Goal: Task Accomplishment & Management: Manage account settings

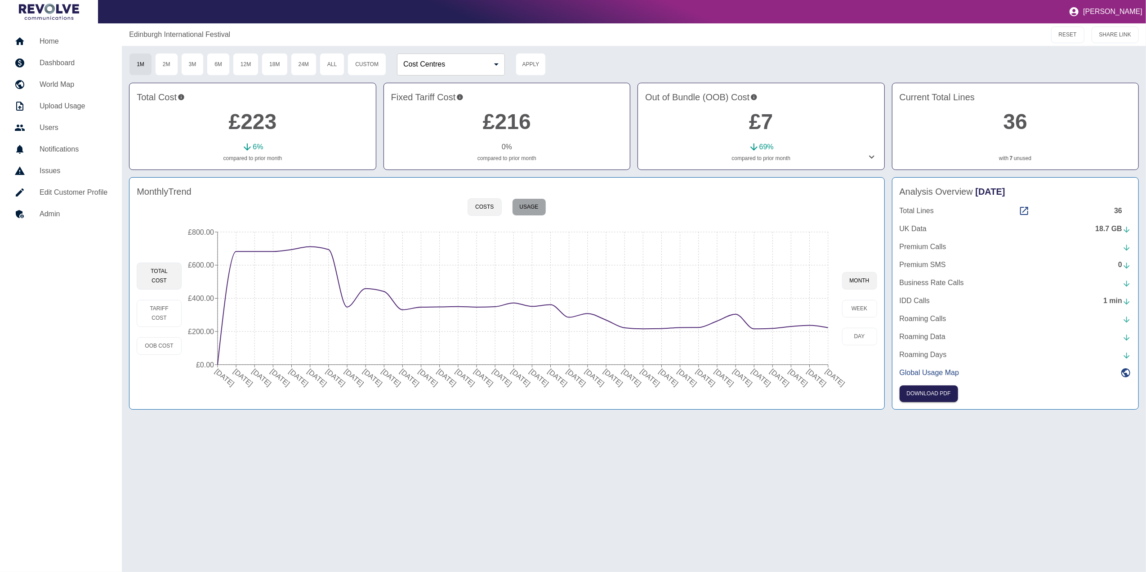
click at [539, 209] on button "Usage" at bounding box center [529, 207] width 34 height 18
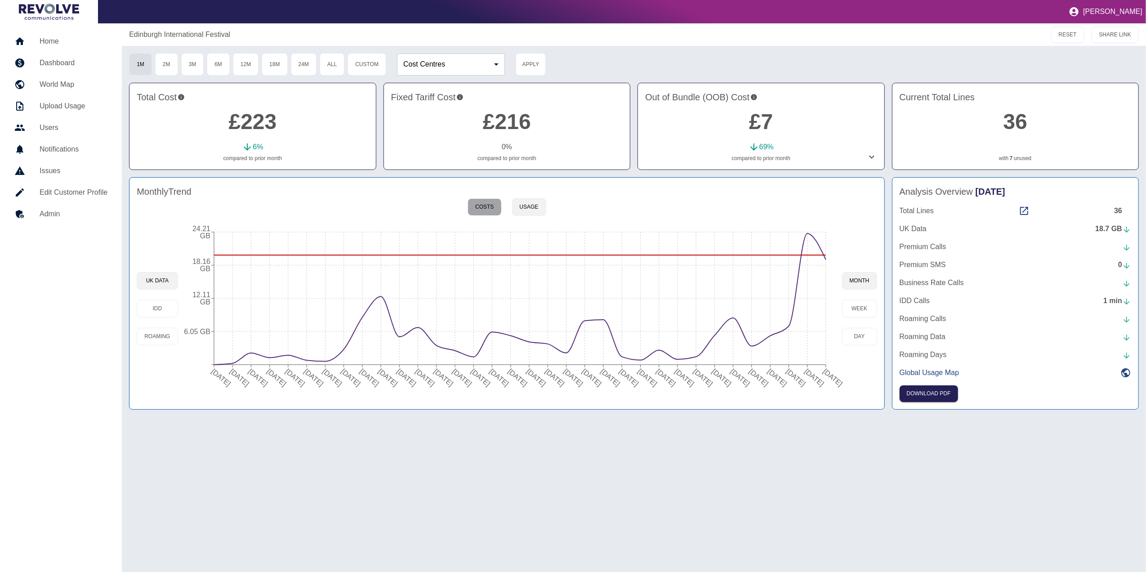
click at [486, 207] on button "Costs" at bounding box center [485, 207] width 34 height 18
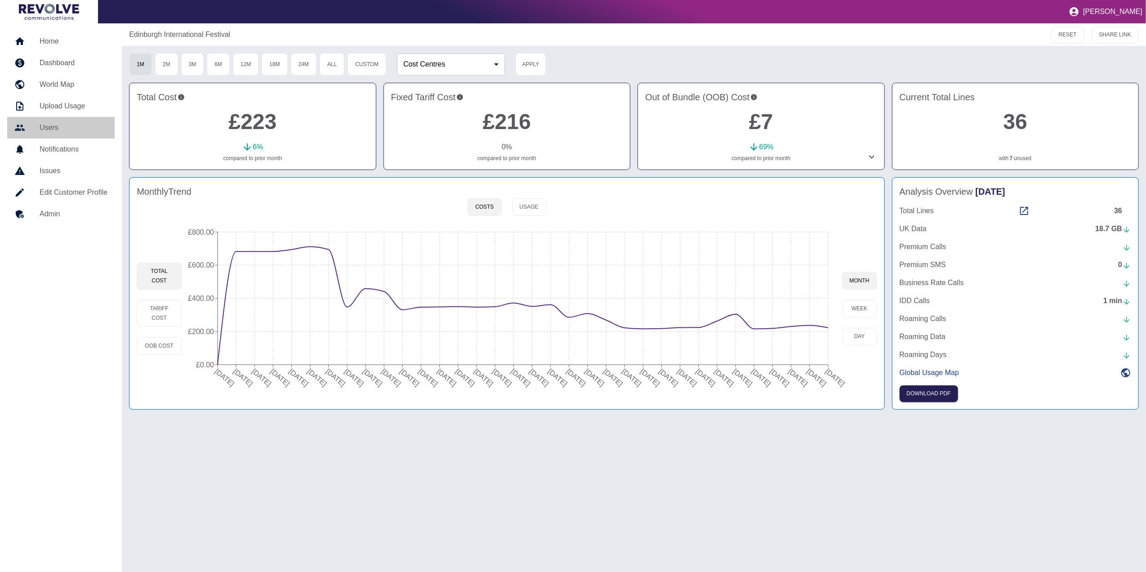
click at [74, 123] on h5 "Users" at bounding box center [74, 127] width 68 height 11
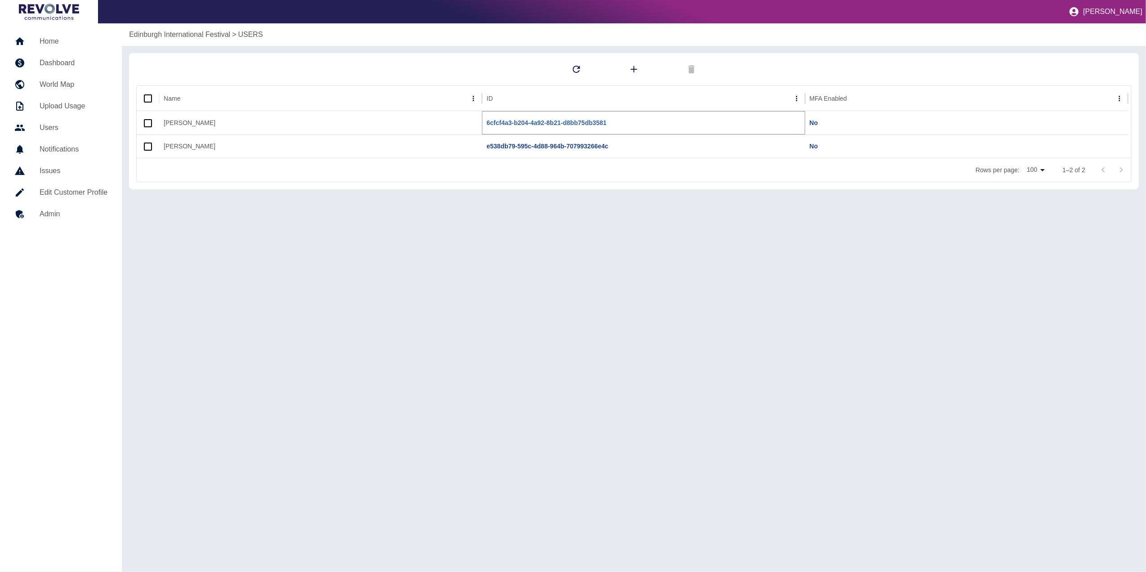
click at [574, 125] on link "6cfcf4a3-b204-4a92-8b21-d8bb75db3581" at bounding box center [546, 122] width 120 height 7
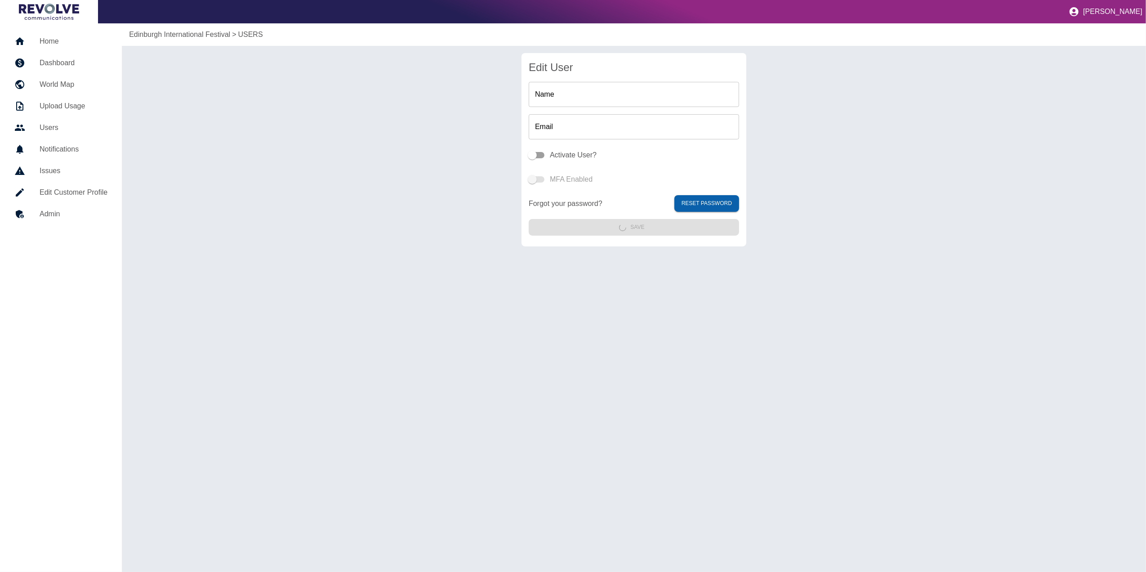
type input "**********"
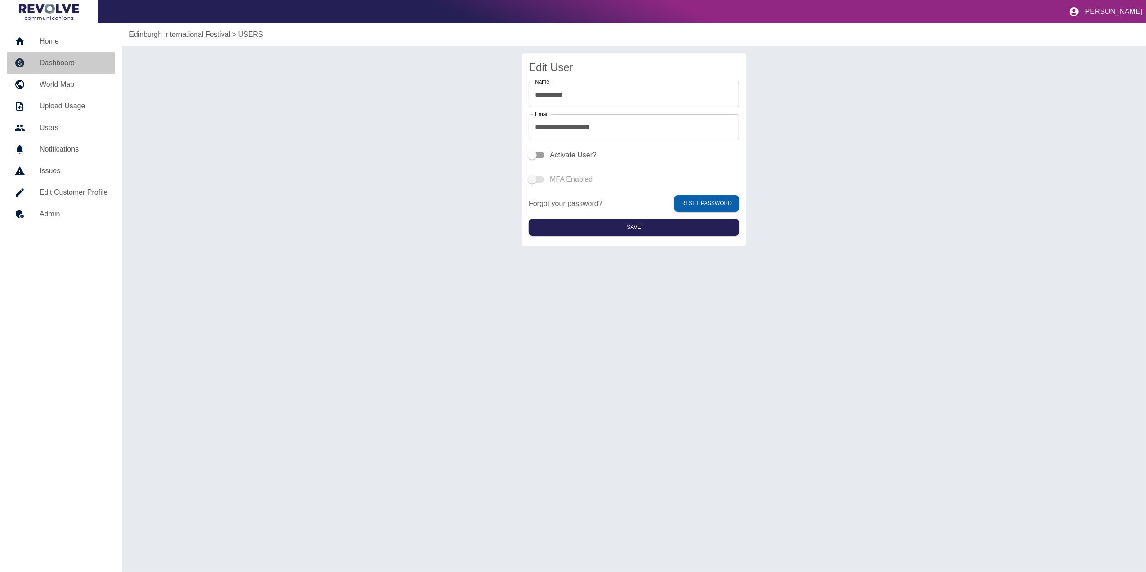
click at [67, 56] on link "Dashboard" at bounding box center [60, 63] width 107 height 22
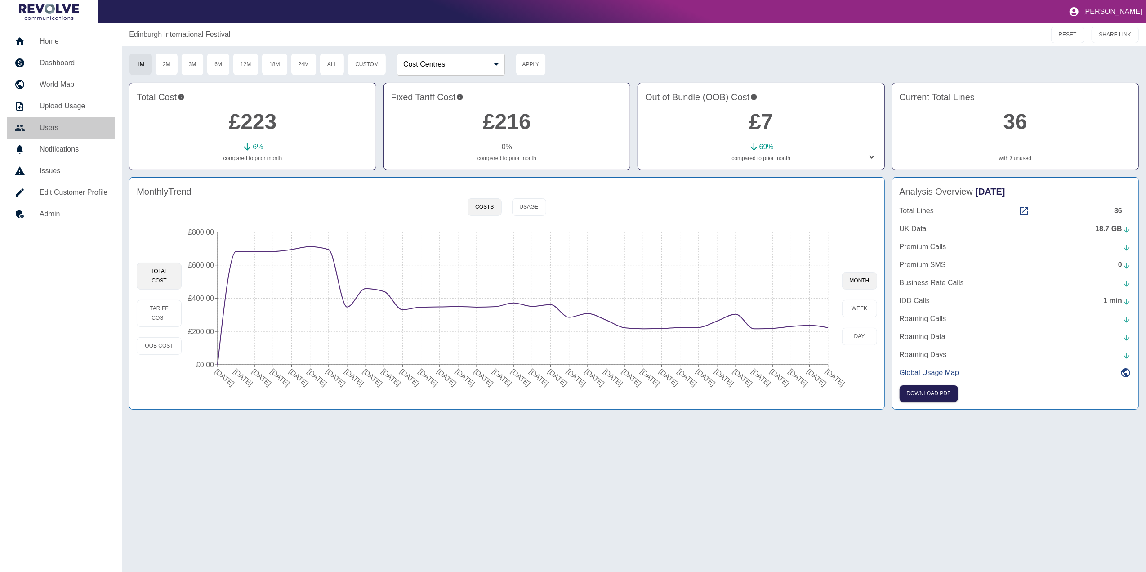
click at [69, 128] on h5 "Users" at bounding box center [74, 127] width 68 height 11
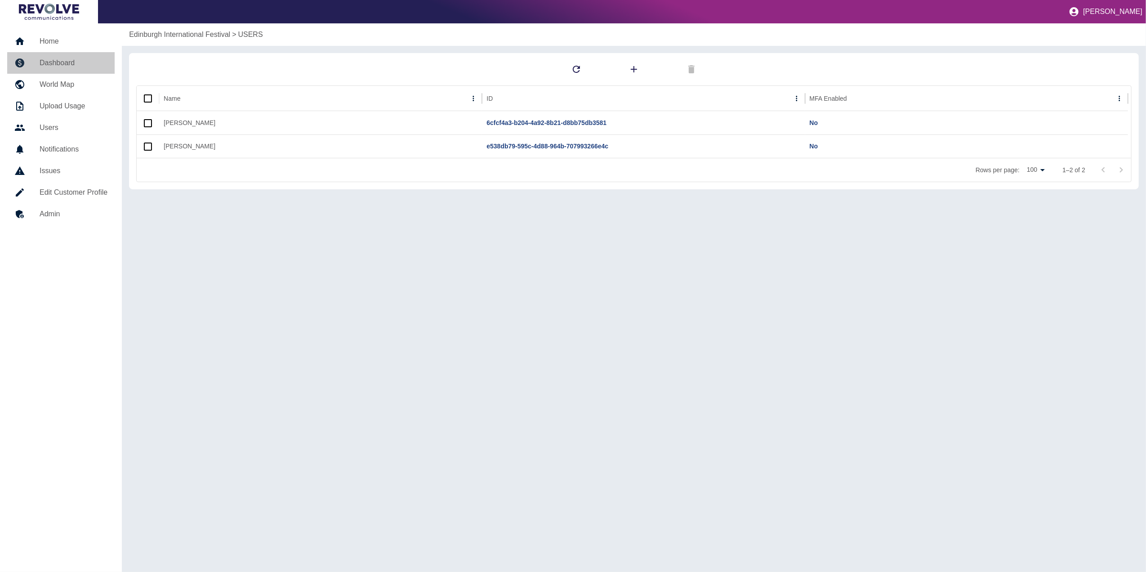
click at [58, 67] on h5 "Dashboard" at bounding box center [74, 63] width 68 height 11
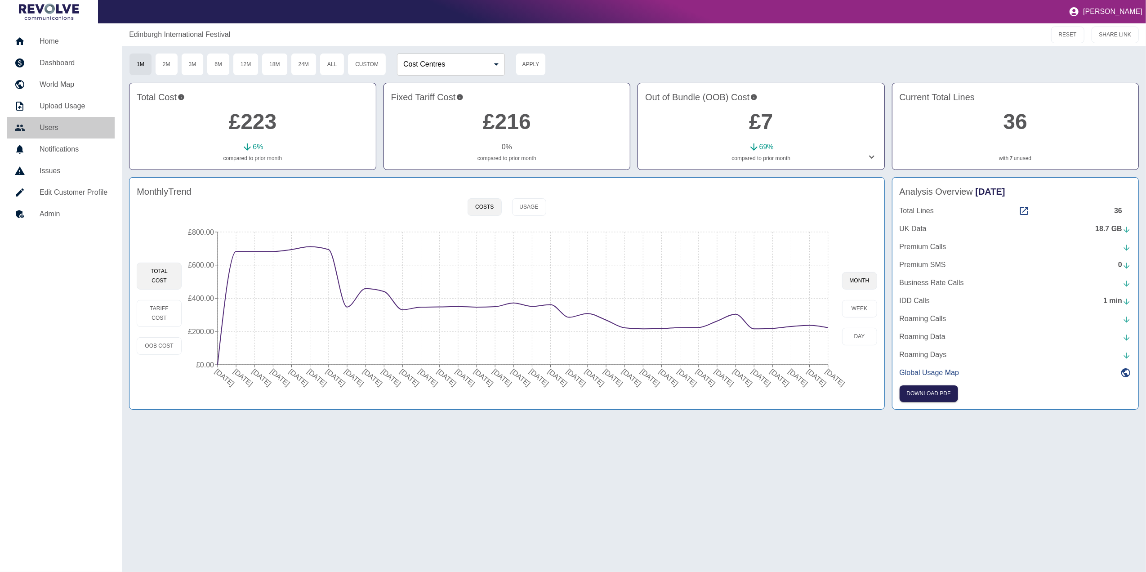
click at [54, 128] on h5 "Users" at bounding box center [74, 127] width 68 height 11
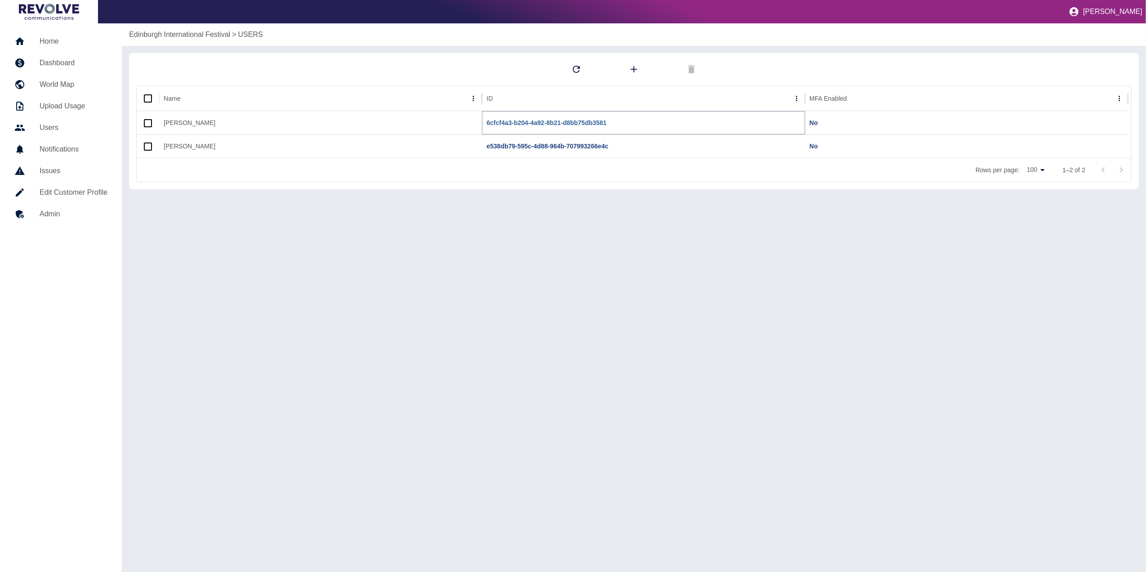
click at [507, 123] on link "6cfcf4a3-b204-4a92-8b21-d8bb75db3581" at bounding box center [546, 122] width 120 height 7
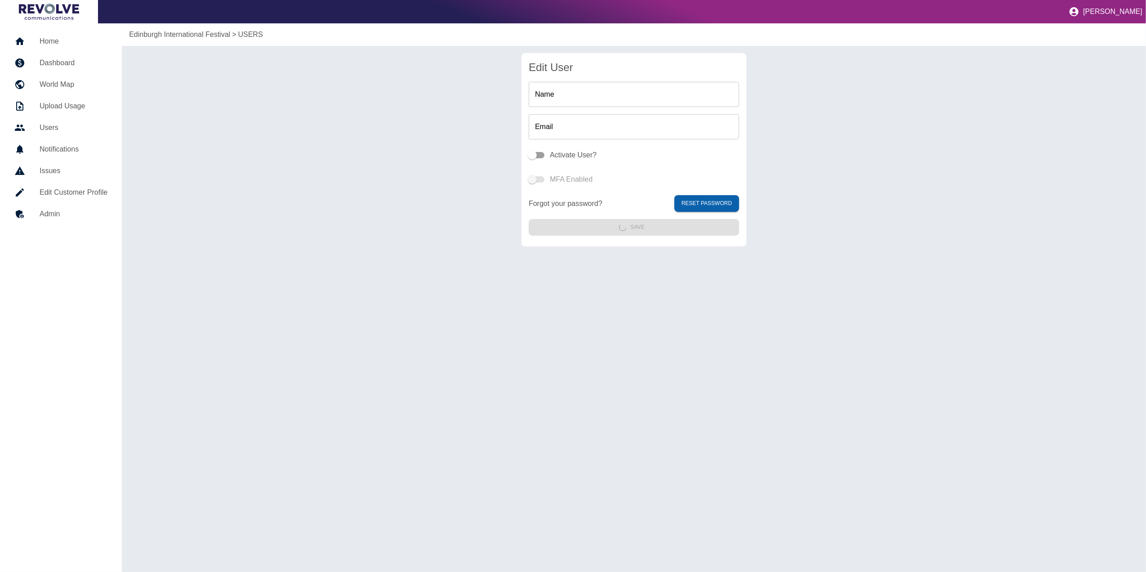
type input "**********"
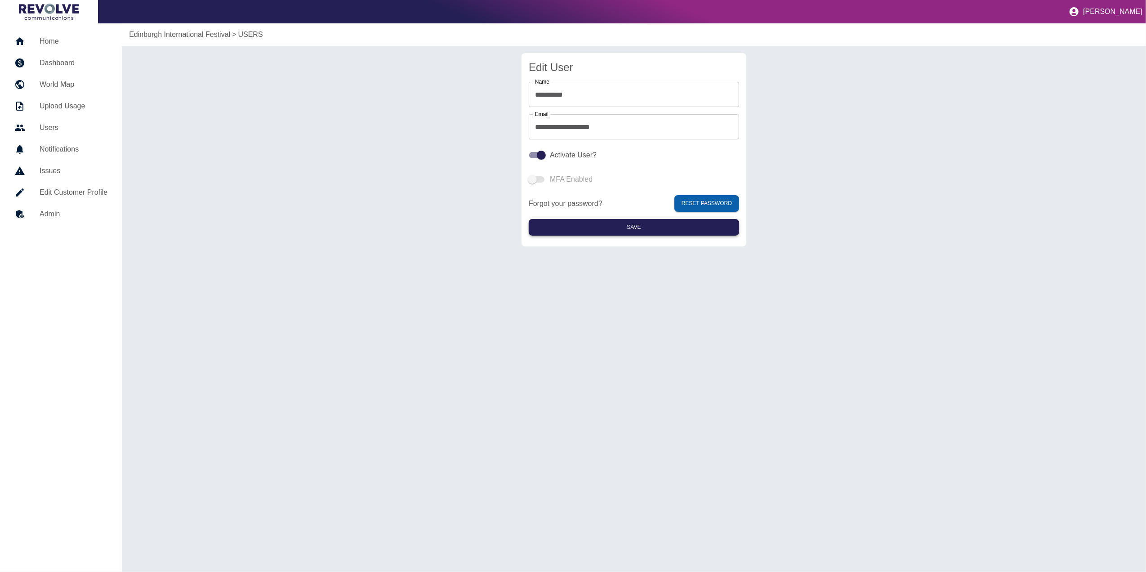
click at [639, 222] on button "Save" at bounding box center [634, 227] width 210 height 17
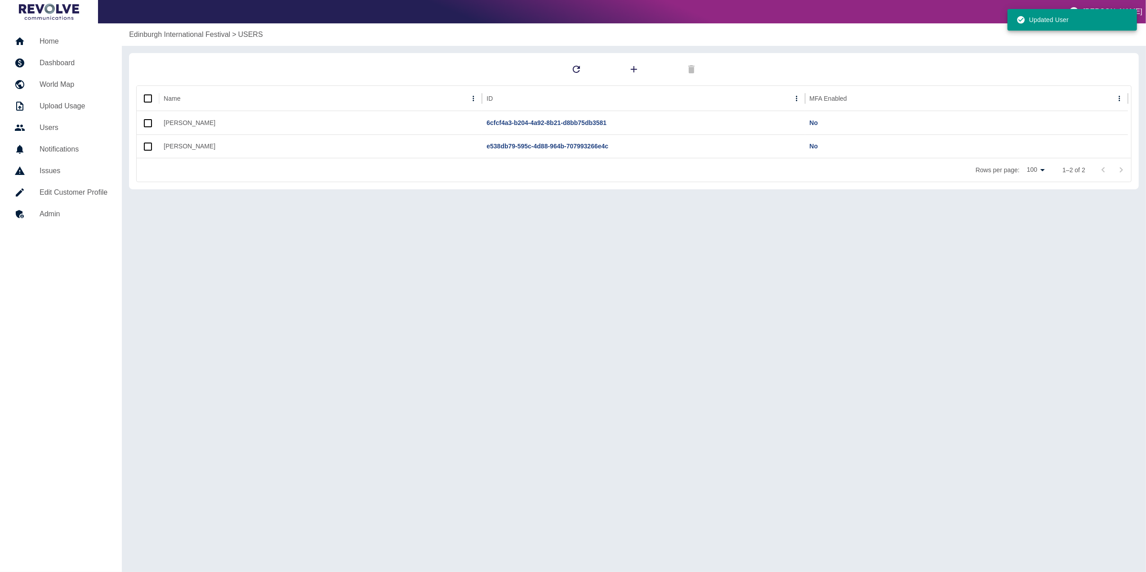
click at [76, 60] on h5 "Dashboard" at bounding box center [74, 63] width 68 height 11
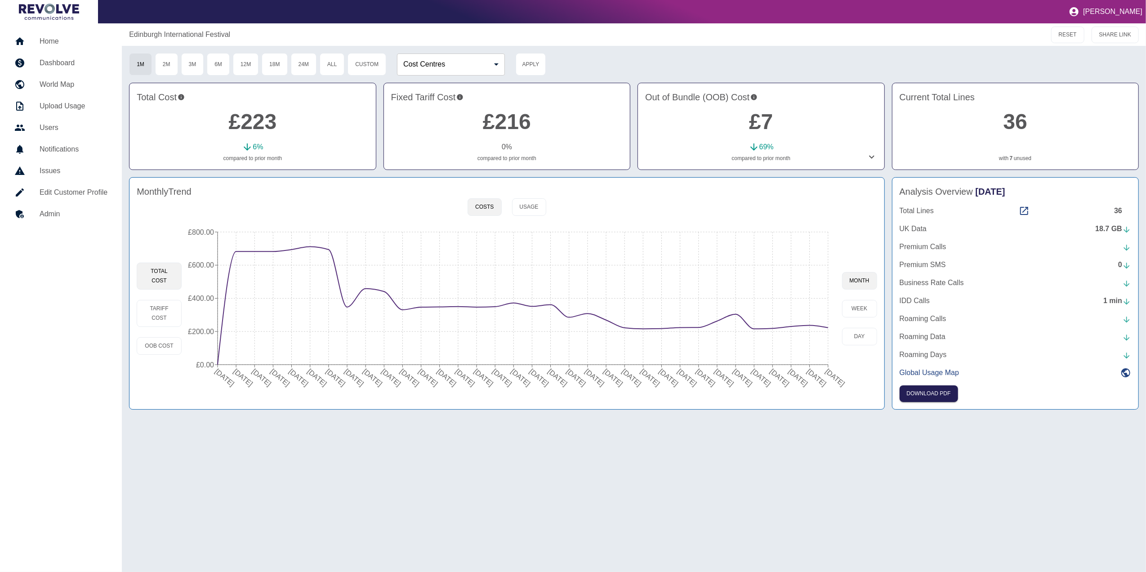
click at [871, 157] on icon at bounding box center [871, 157] width 5 height 3
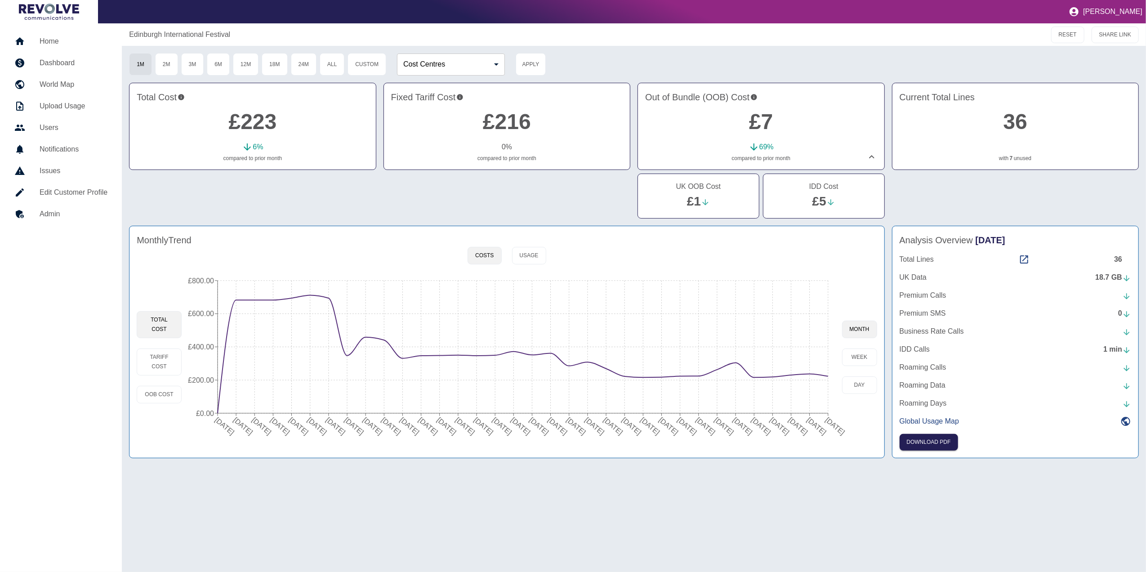
click at [693, 200] on link "£1" at bounding box center [694, 201] width 14 height 14
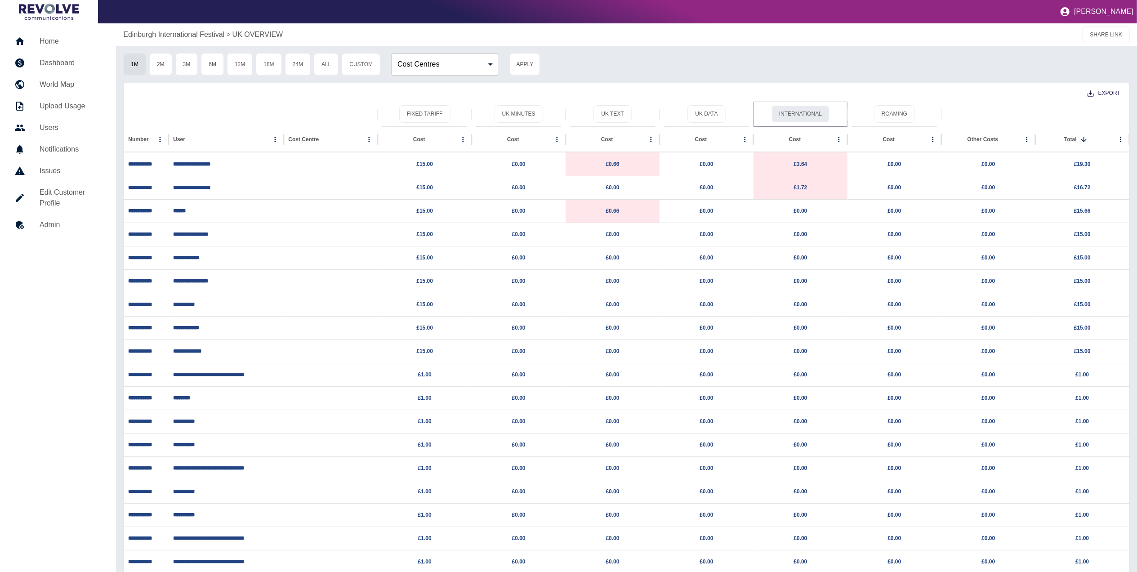
click at [799, 108] on button "International" at bounding box center [800, 114] width 58 height 18
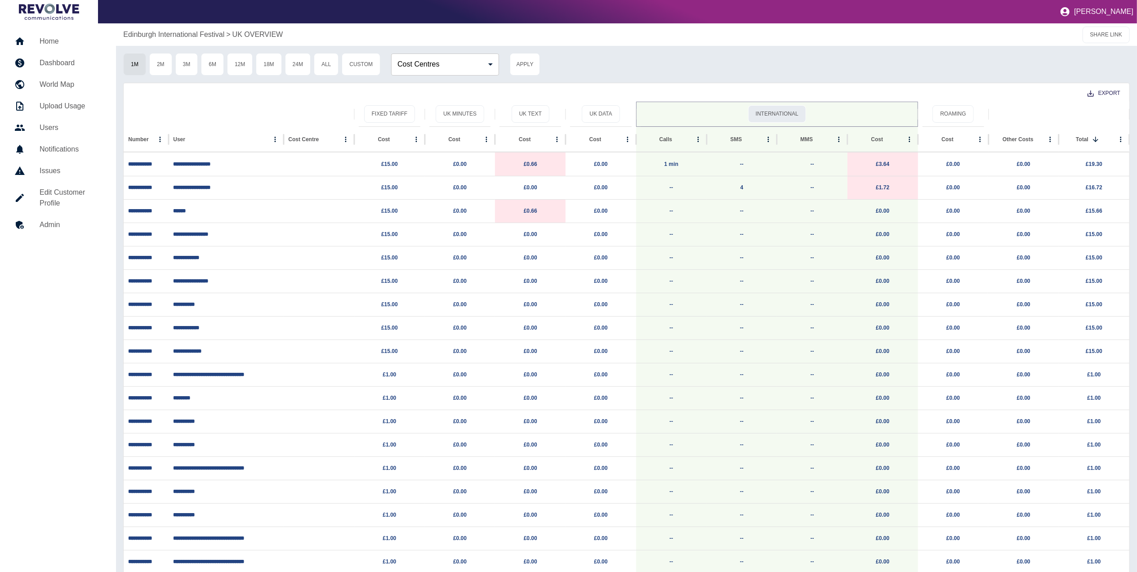
click at [779, 112] on button "International" at bounding box center [777, 114] width 58 height 18
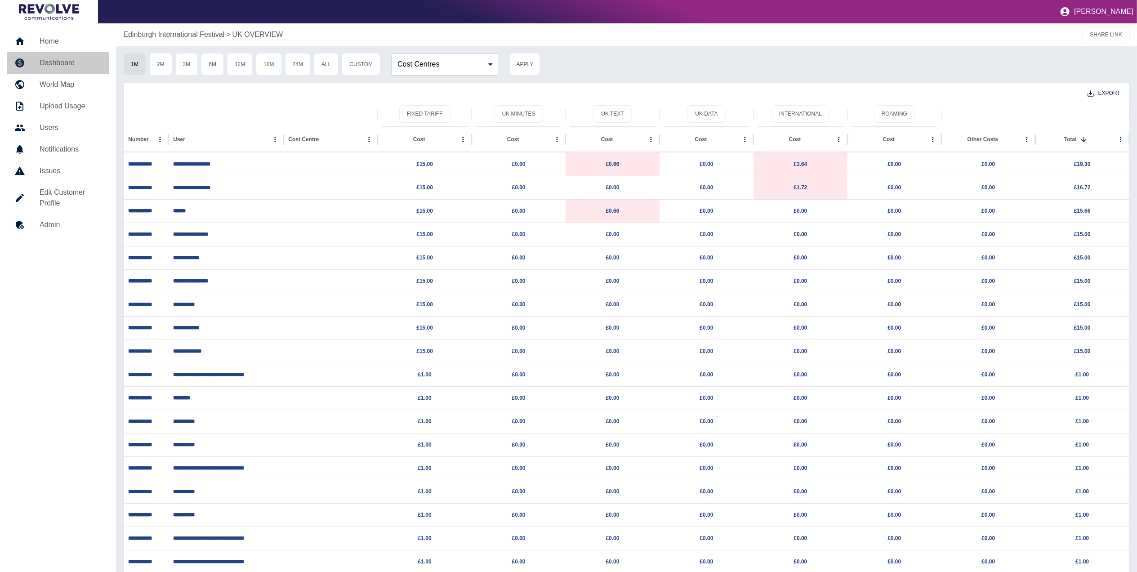
click at [65, 64] on h5 "Dashboard" at bounding box center [71, 63] width 62 height 11
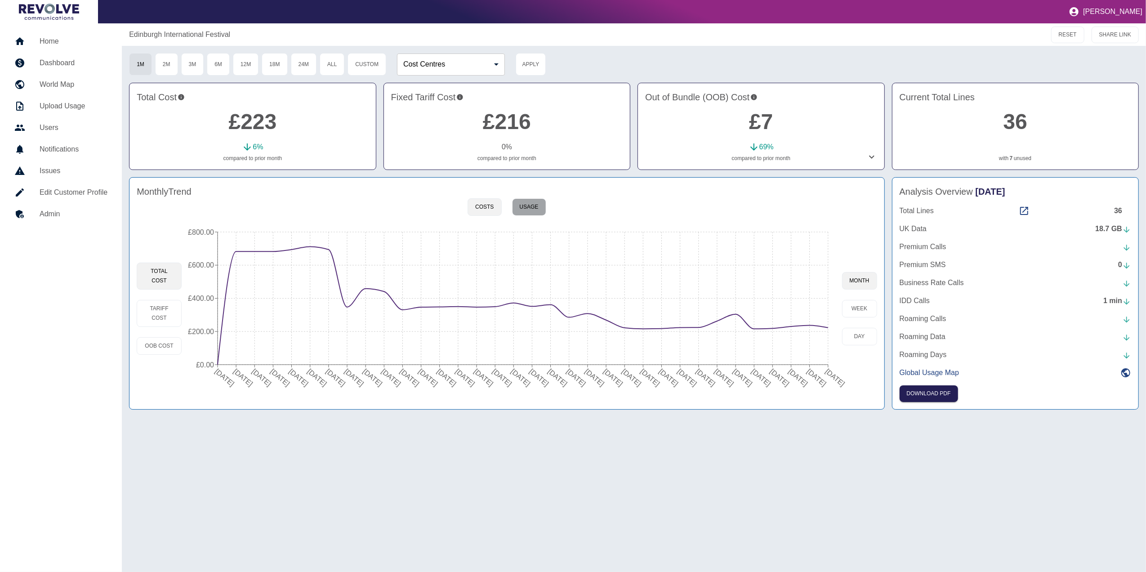
click at [534, 204] on button "Usage" at bounding box center [529, 207] width 34 height 18
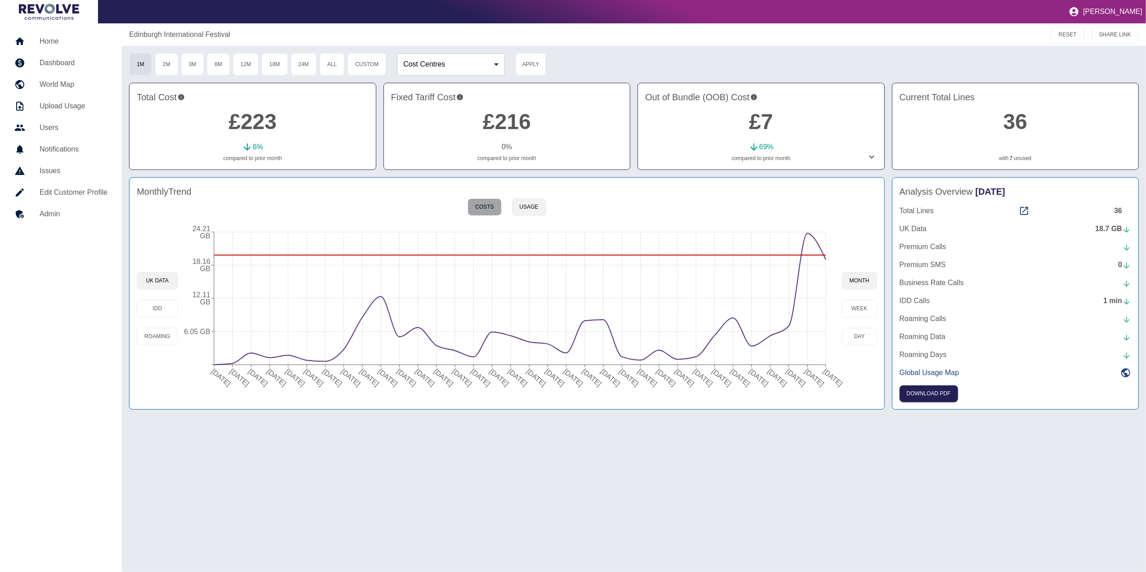
click at [482, 215] on button "Costs" at bounding box center [485, 207] width 34 height 18
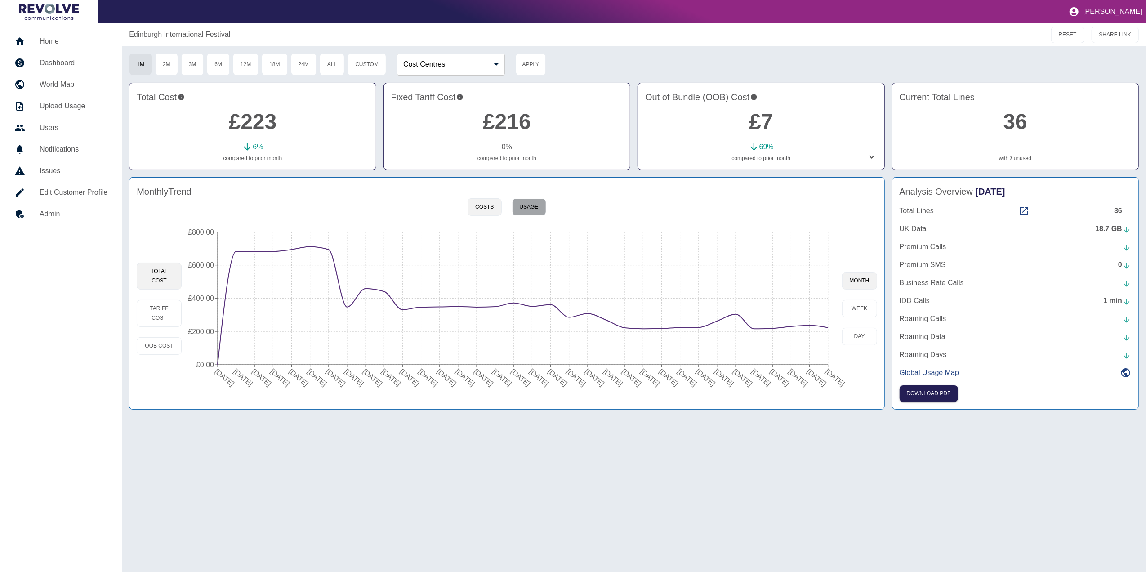
click at [541, 200] on button "Usage" at bounding box center [529, 207] width 34 height 18
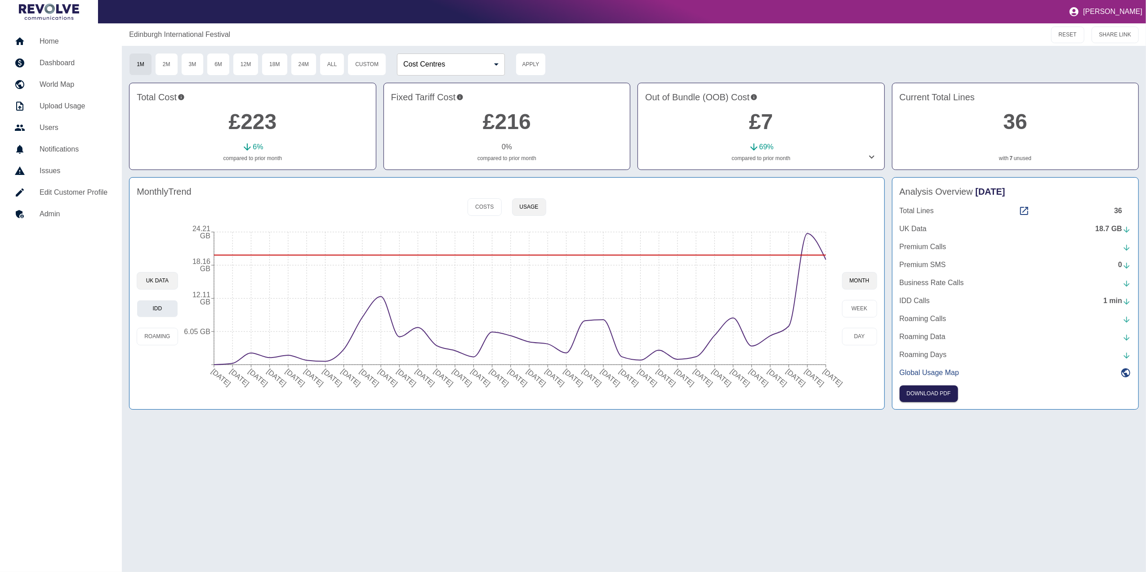
click at [159, 310] on button "IDD" at bounding box center [157, 309] width 41 height 18
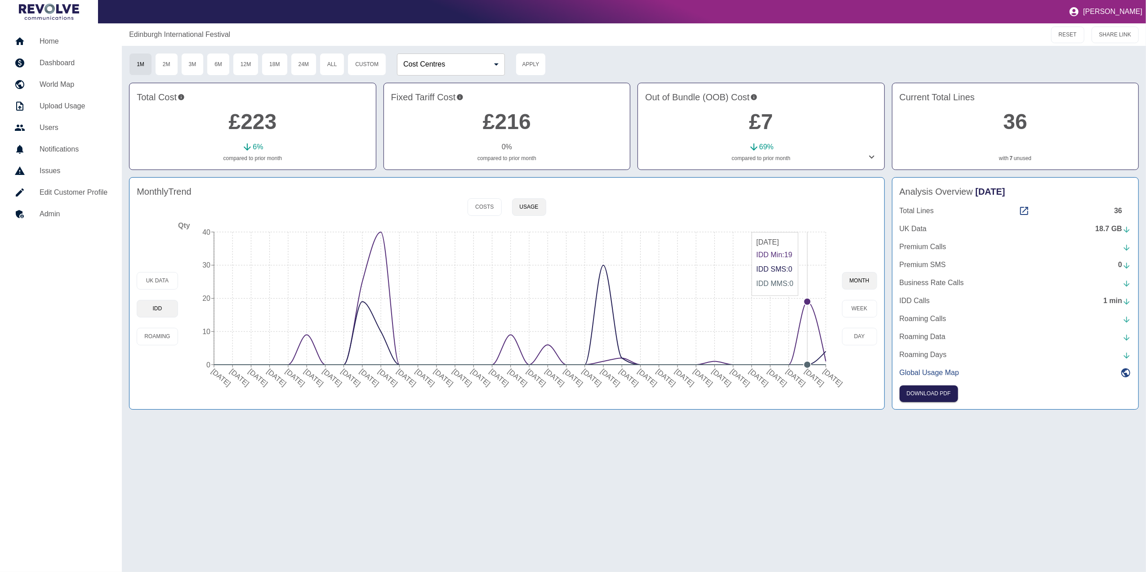
click at [810, 301] on circle at bounding box center [806, 301] width 7 height 7
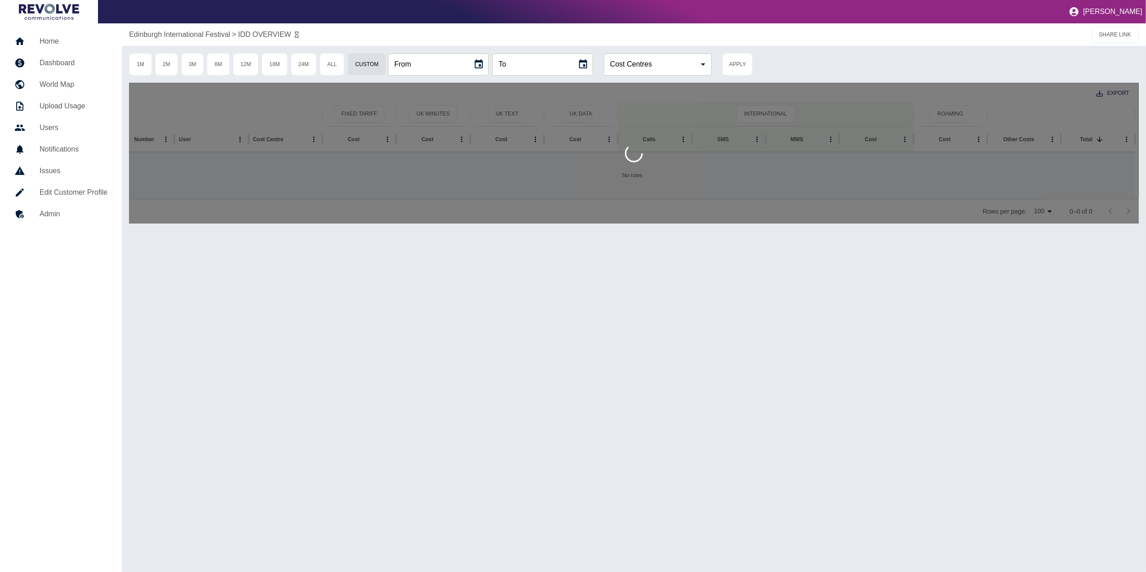
type input "**********"
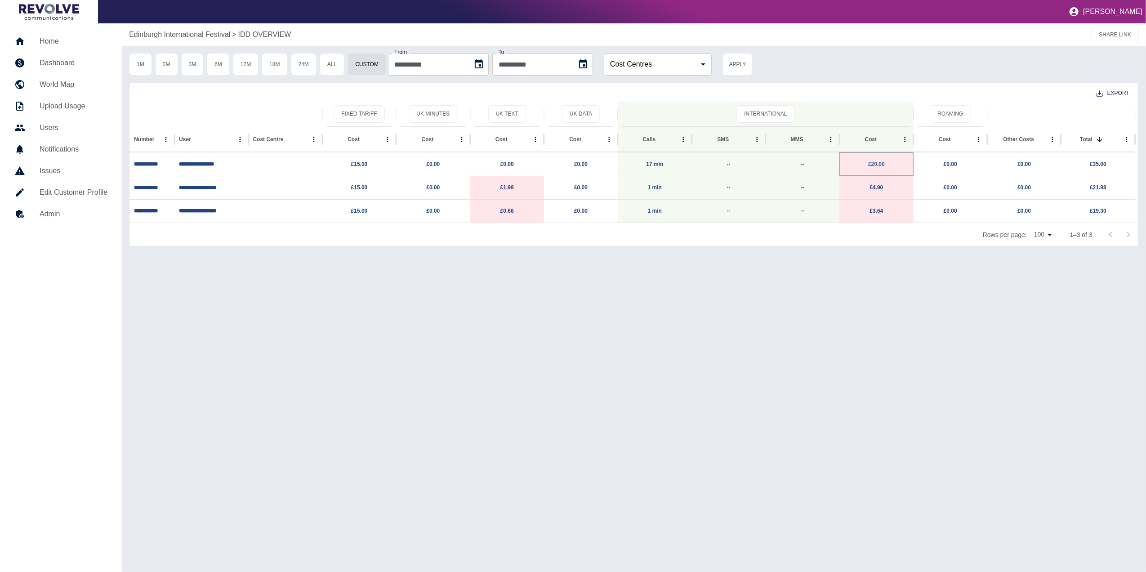
click at [880, 167] on link "£20.00" at bounding box center [876, 164] width 17 height 6
click at [877, 189] on link "£4.90" at bounding box center [876, 187] width 13 height 6
click at [873, 208] on link "£3.64" at bounding box center [876, 211] width 13 height 6
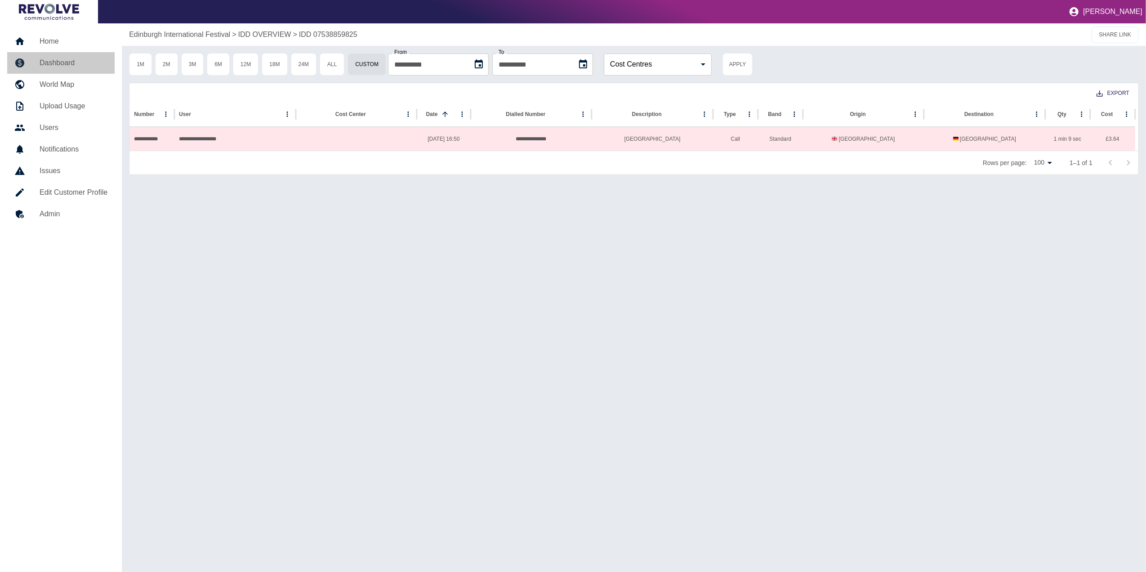
click at [67, 58] on h5 "Dashboard" at bounding box center [74, 63] width 68 height 11
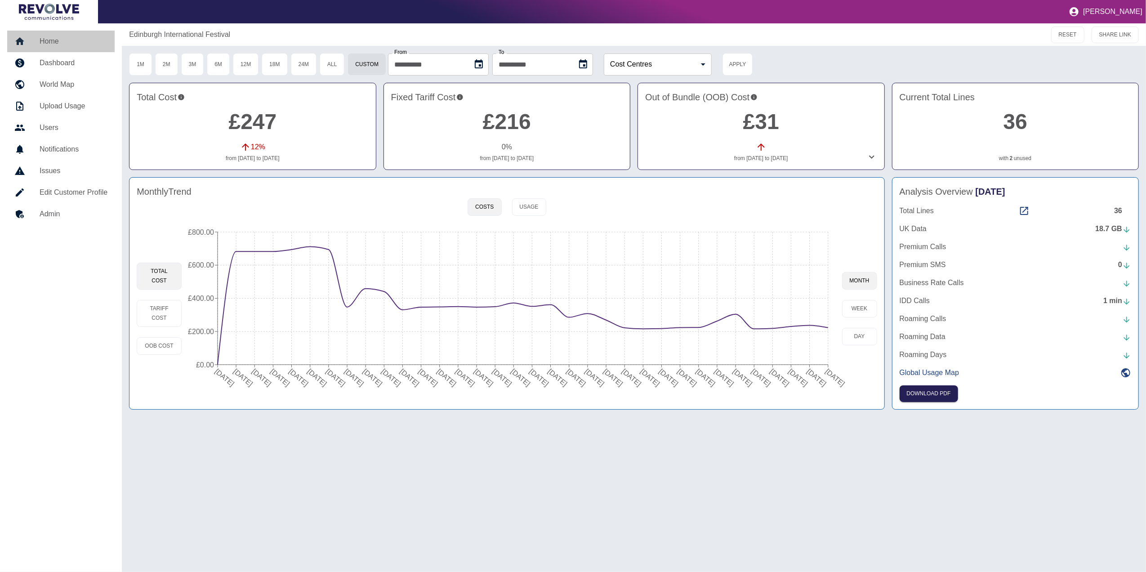
click at [58, 43] on h5 "Home" at bounding box center [74, 41] width 68 height 11
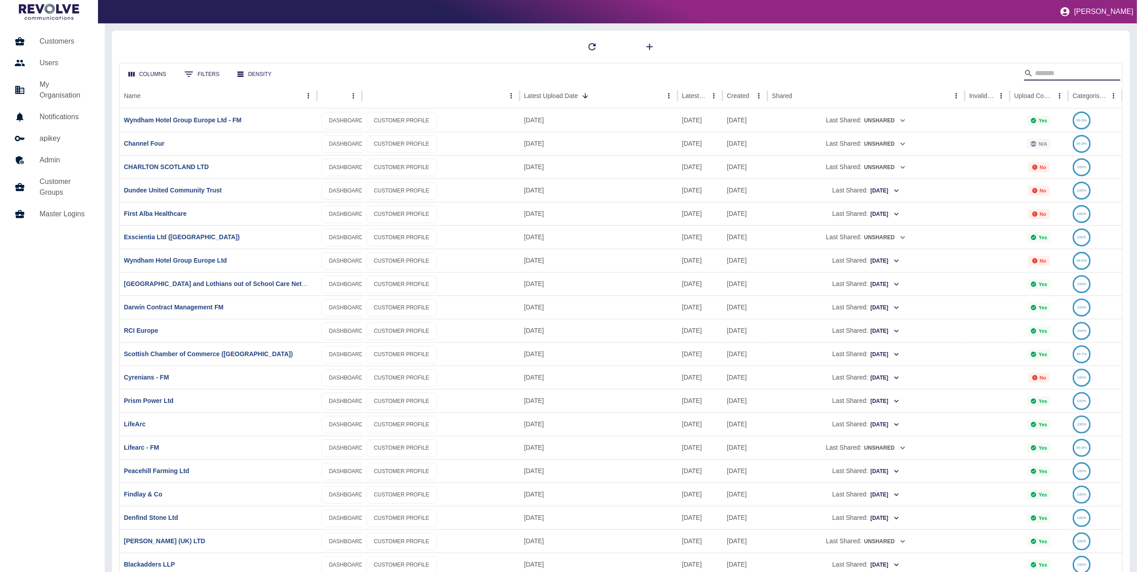
click at [1047, 74] on input "Search" at bounding box center [1071, 73] width 72 height 14
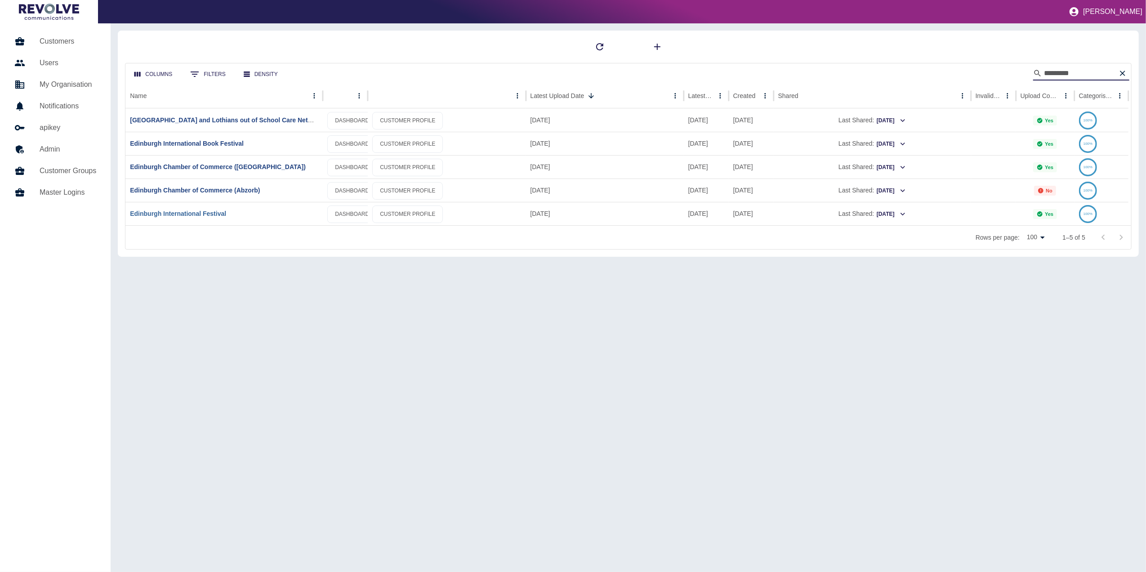
type input "*********"
click at [196, 214] on link "Edinburgh International Festival" at bounding box center [178, 213] width 96 height 7
